Goal: Task Accomplishment & Management: Complete application form

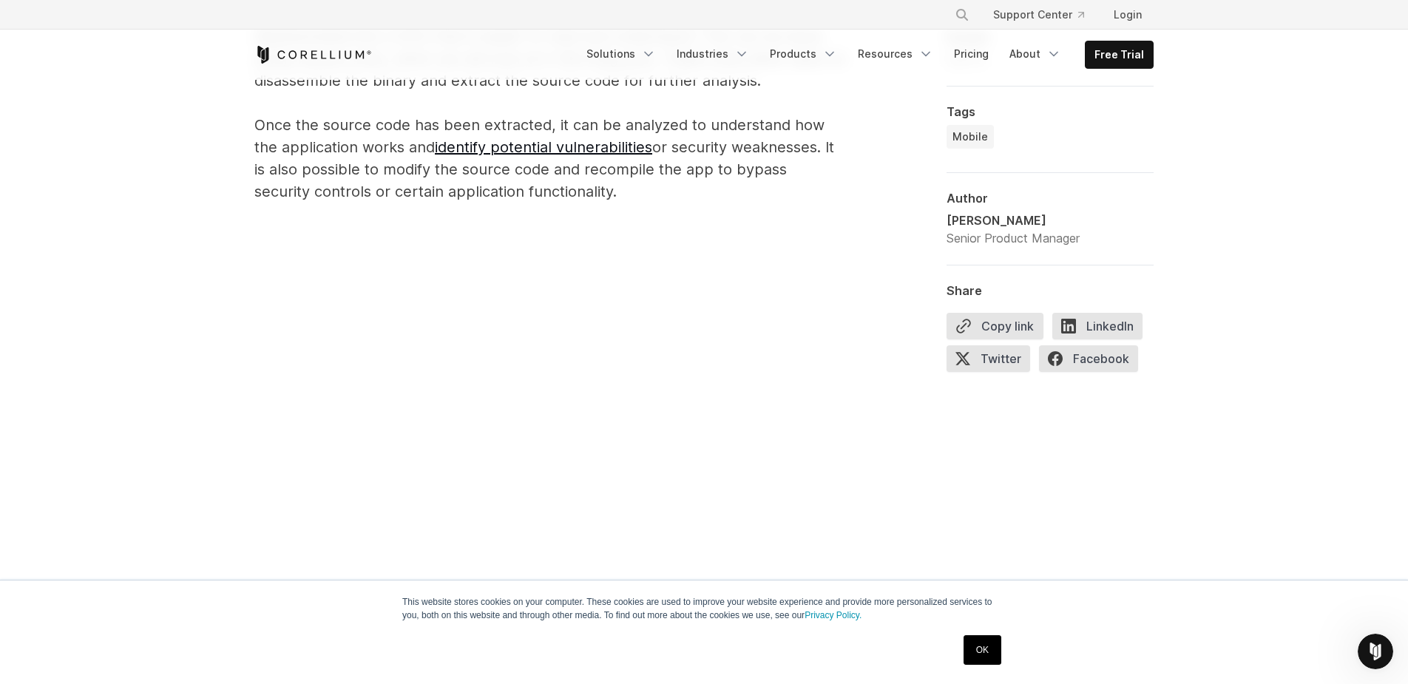
scroll to position [1194, 0]
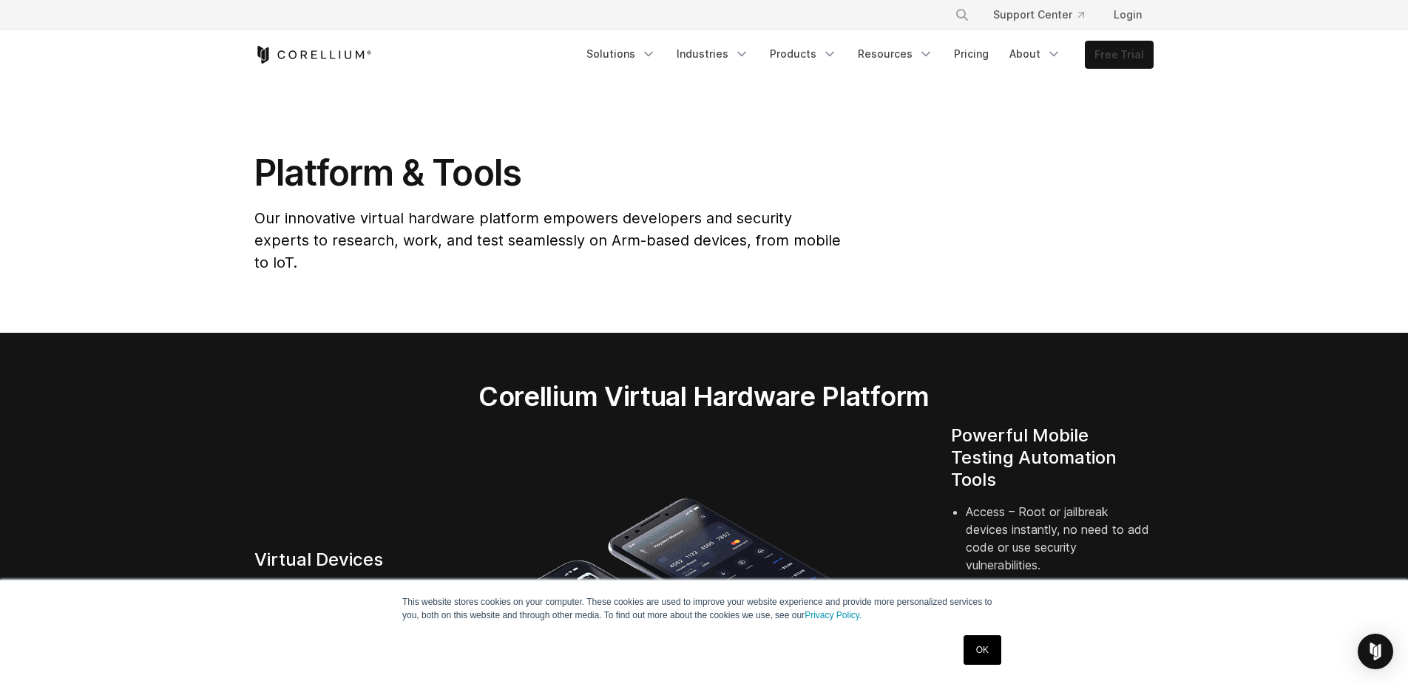
click at [1127, 53] on link "Free Trial" at bounding box center [1118, 54] width 67 height 27
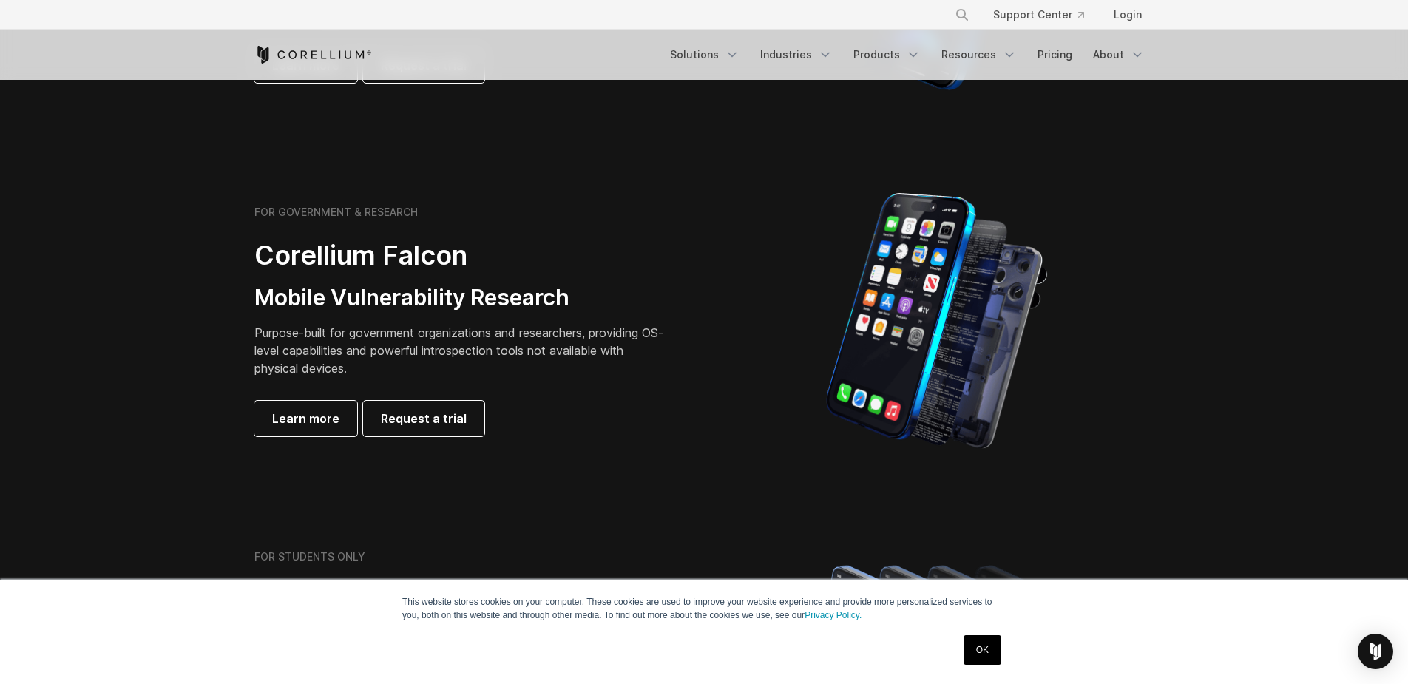
scroll to position [590, 0]
click at [418, 427] on span "Request a trial" at bounding box center [424, 419] width 86 height 18
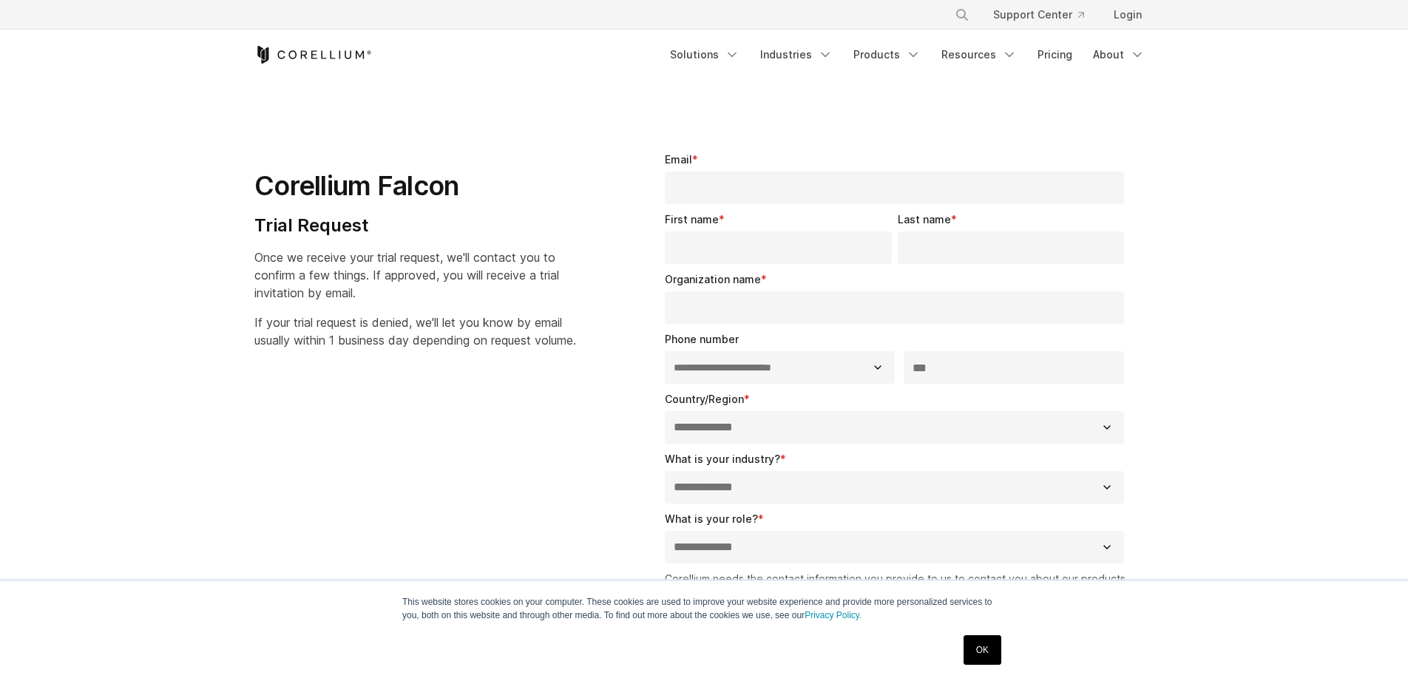
select select "**"
click at [317, 183] on h1 "Corellium Falcon" at bounding box center [415, 185] width 322 height 33
click at [319, 183] on h1 "Corellium Falcon" at bounding box center [415, 185] width 322 height 33
copy div "Corellium Falcon"
